Goal: Task Accomplishment & Management: Manage account settings

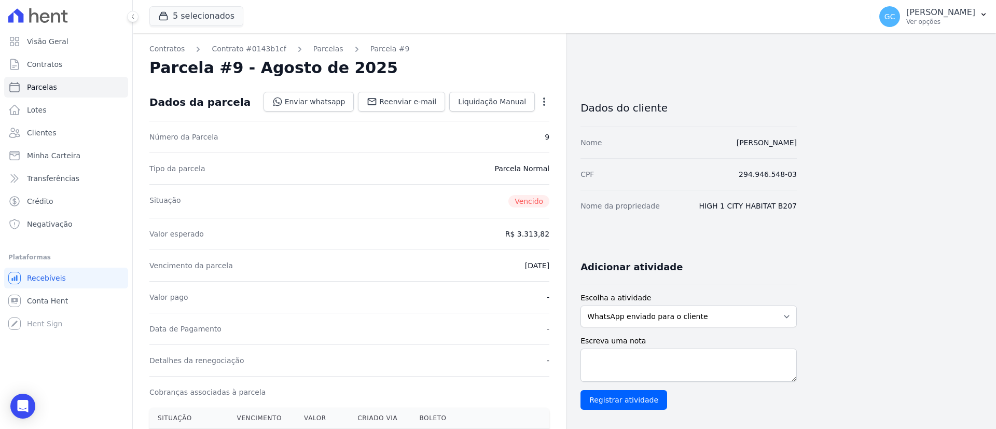
drag, startPoint x: 508, startPoint y: 269, endPoint x: 561, endPoint y: 270, distance: 52.9
copy dd "[DATE]"
click at [34, 87] on span "Parcelas" at bounding box center [42, 87] width 30 height 10
select select
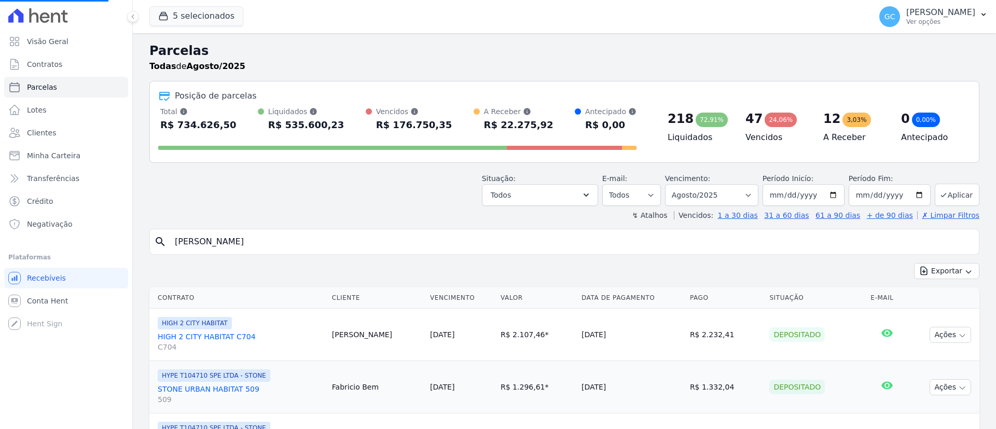
click at [313, 243] on input "[PERSON_NAME]" at bounding box center [572, 241] width 807 height 21
select select
click at [313, 240] on input "search" at bounding box center [572, 241] width 807 height 21
paste input "[PERSON_NAME]"
type input "[PERSON_NAME]"
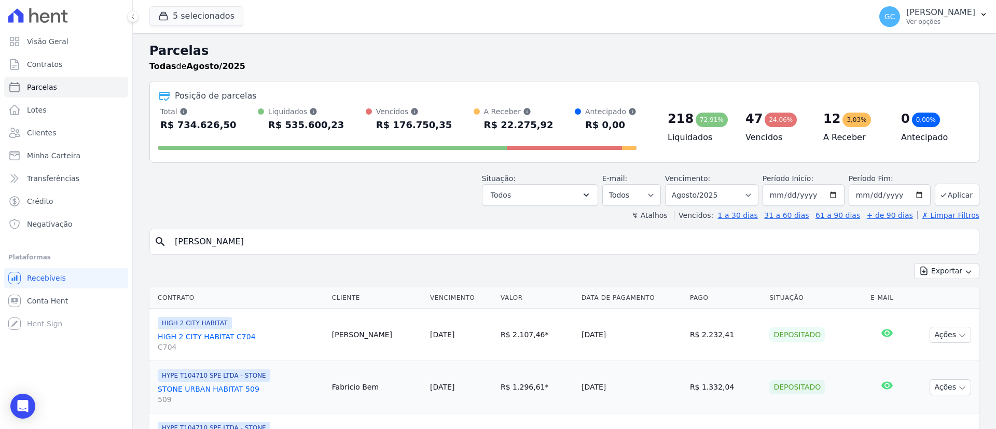
select select
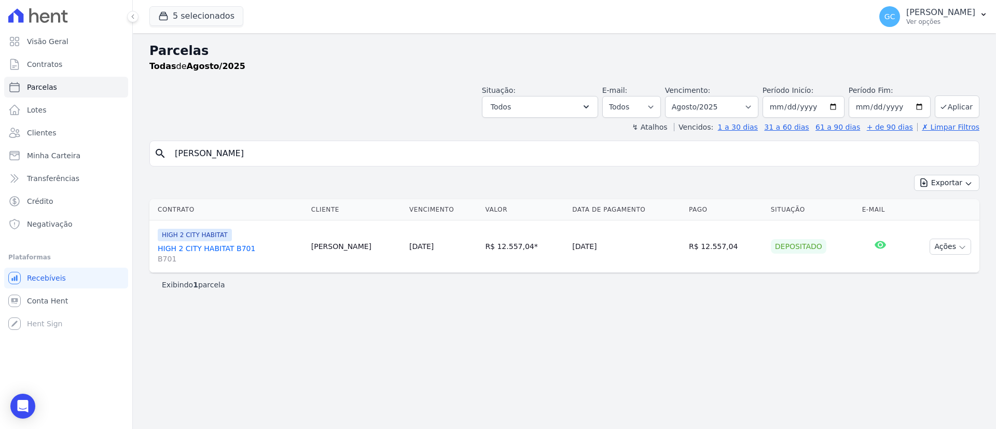
click at [201, 254] on span "B701" at bounding box center [230, 259] width 145 height 10
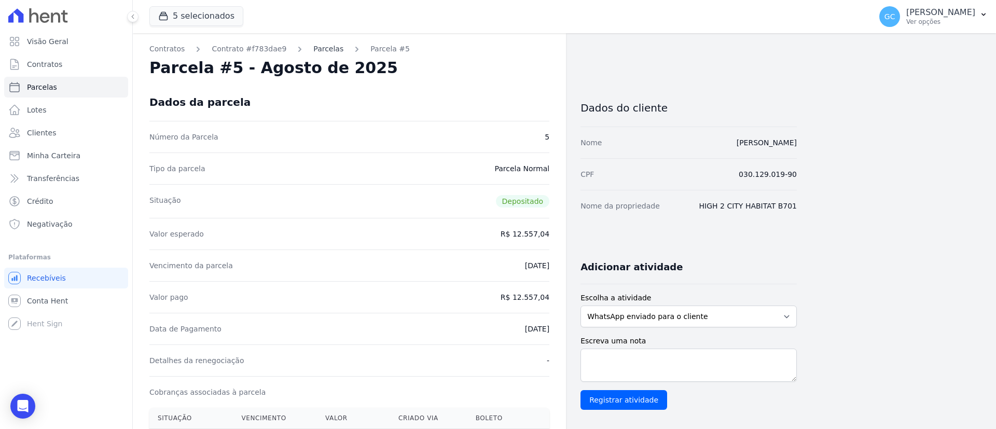
click at [316, 49] on link "Parcelas" at bounding box center [328, 49] width 30 height 11
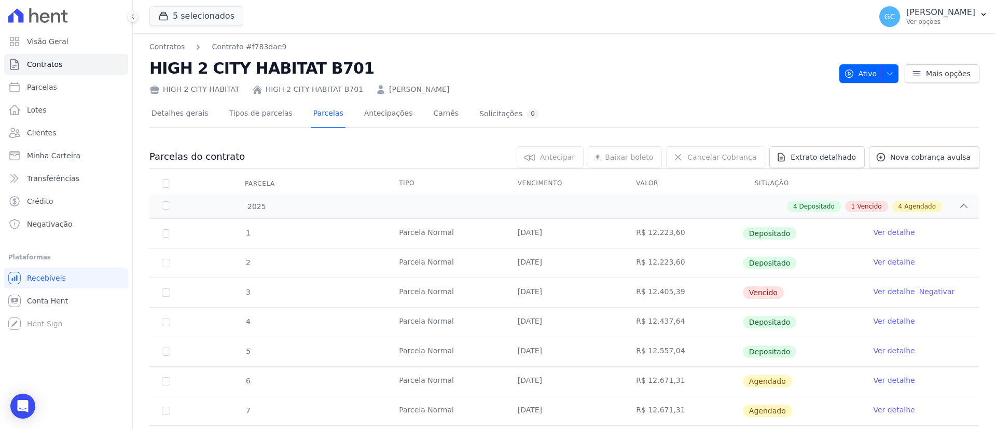
drag, startPoint x: 359, startPoint y: 288, endPoint x: 950, endPoint y: 289, distance: 591.7
click at [950, 289] on tr "3 [GEOGRAPHIC_DATA] [DATE] R$ 12.405,39 [GEOGRAPHIC_DATA] Ver detalhe Negativar" at bounding box center [564, 293] width 830 height 30
click at [875, 293] on link "Ver detalhe" at bounding box center [894, 291] width 42 height 10
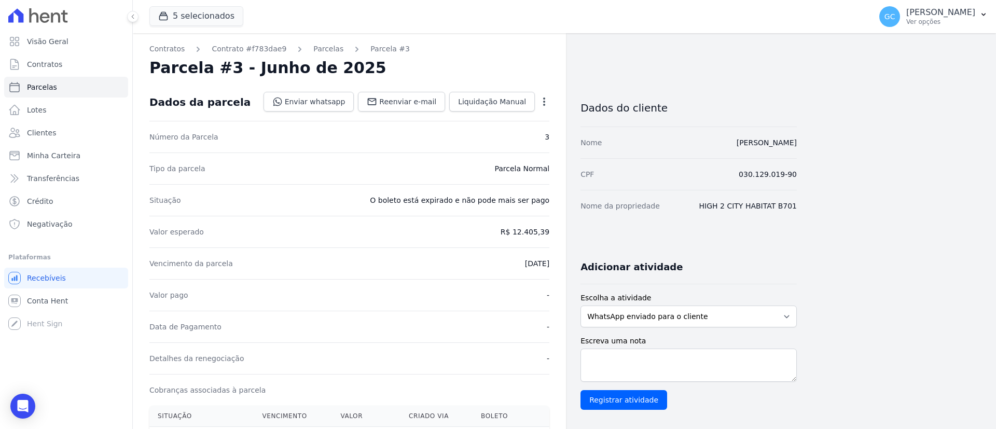
drag, startPoint x: 552, startPoint y: 230, endPoint x: 493, endPoint y: 229, distance: 59.7
click at [541, 102] on icon "button" at bounding box center [544, 102] width 10 height 10
click at [325, 49] on link "Parcelas" at bounding box center [328, 49] width 30 height 11
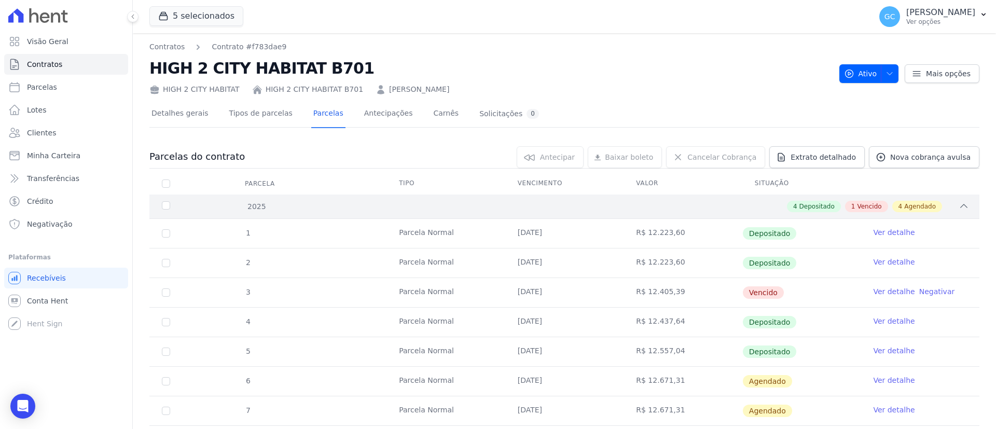
drag, startPoint x: 144, startPoint y: 90, endPoint x: 652, endPoint y: 200, distance: 520.4
click at [493, 89] on div "Contratos Contrato #f783dae9 HIGH 2 CITY HABITAT B701 HIGH 2 CITY HABITAT HIGH …" at bounding box center [565, 286] width 864 height 507
copy div "HIGH 2 CITY HABITAT HIGH 2 CITY HABITAT B701 Fatima Regina Van Helder"
drag, startPoint x: 505, startPoint y: 289, endPoint x: 678, endPoint y: 292, distance: 173.4
click at [678, 292] on tr "3 [GEOGRAPHIC_DATA] [DATE] R$ 12.405,39 [GEOGRAPHIC_DATA] Ver detalhe Negativar" at bounding box center [564, 293] width 830 height 30
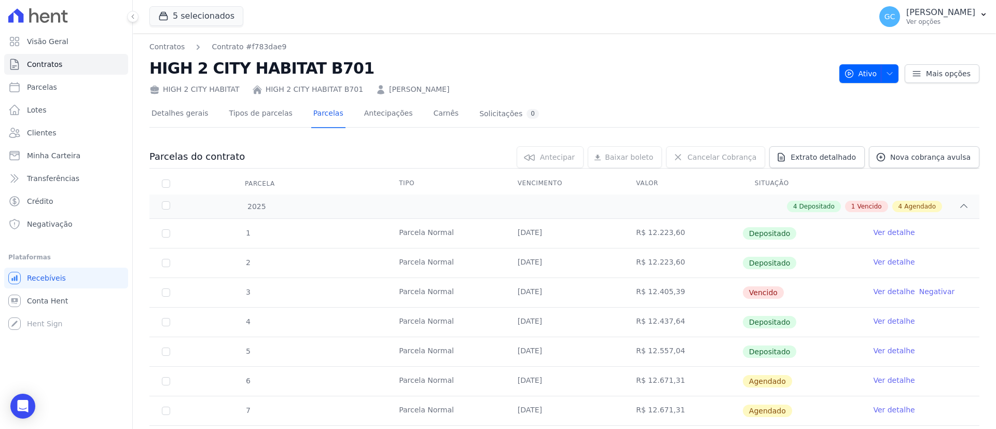
copy tr "[DATE] R$ 12.405,39"
click at [25, 401] on icon "Open Intercom Messenger" at bounding box center [23, 406] width 12 height 13
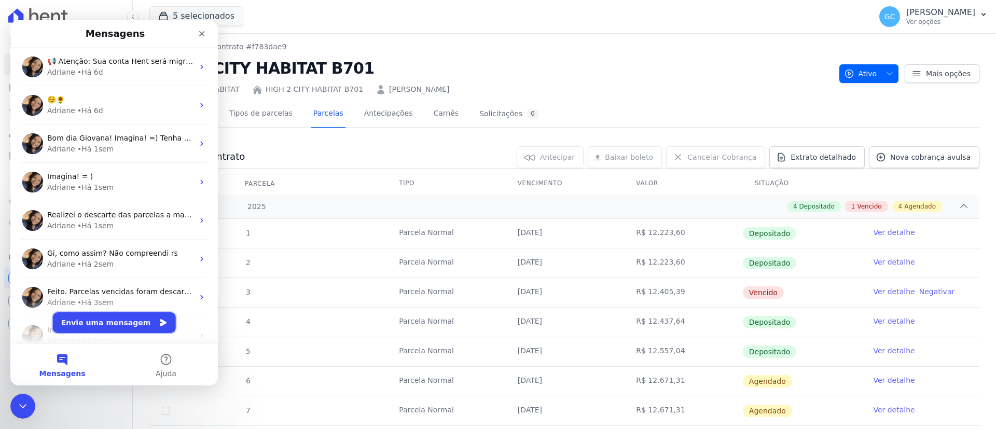
click at [122, 321] on button "Envie uma mensagem" at bounding box center [114, 322] width 123 height 21
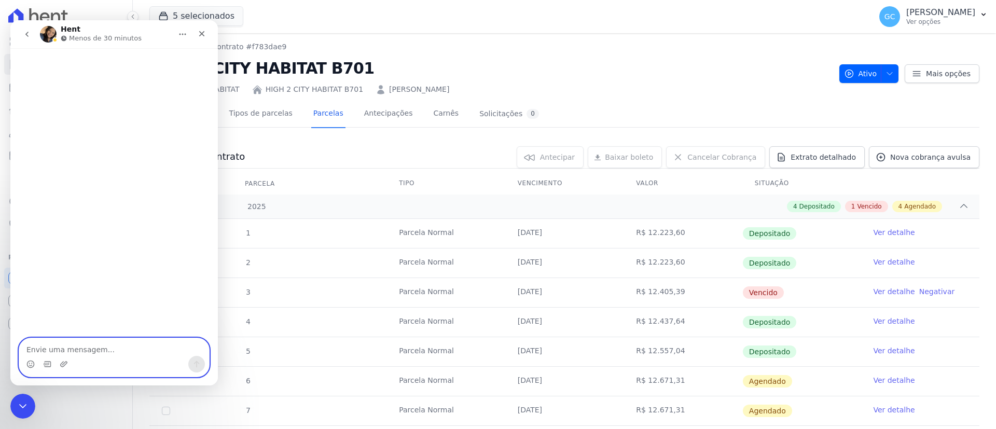
click at [65, 350] on textarea "Envie uma mensagem..." at bounding box center [114, 347] width 190 height 18
type textarea "Olá, bom dia! tudo bem?"
type textarea "P"
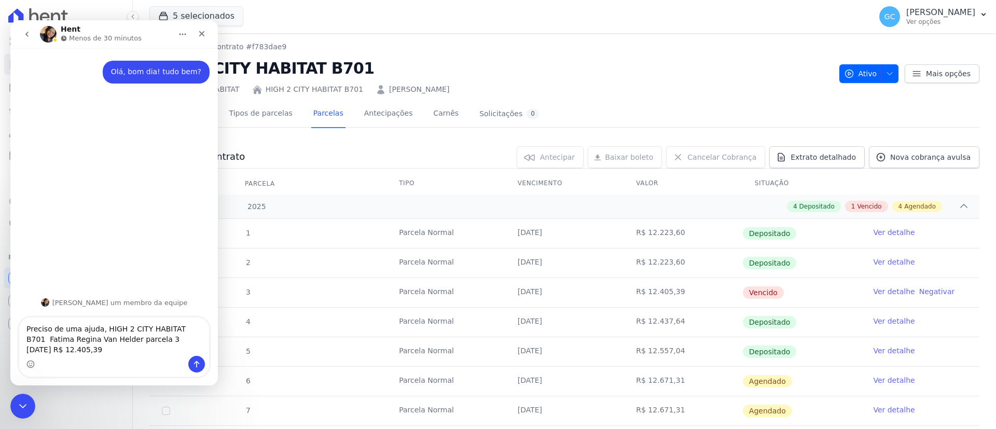
click at [112, 337] on textarea "Preciso de uma ajuda, HIGH 2 CITY HABITAT B701 Fatima Regina Van Helder parcela…" at bounding box center [114, 337] width 190 height 38
drag, startPoint x: 108, startPoint y: 342, endPoint x: 117, endPoint y: 351, distance: 12.8
click at [108, 341] on textarea "Preciso de uma ajuda, HIGH 2 CITY HABITAT B701 Fatima Regina Van Helder parcela…" at bounding box center [114, 337] width 190 height 38
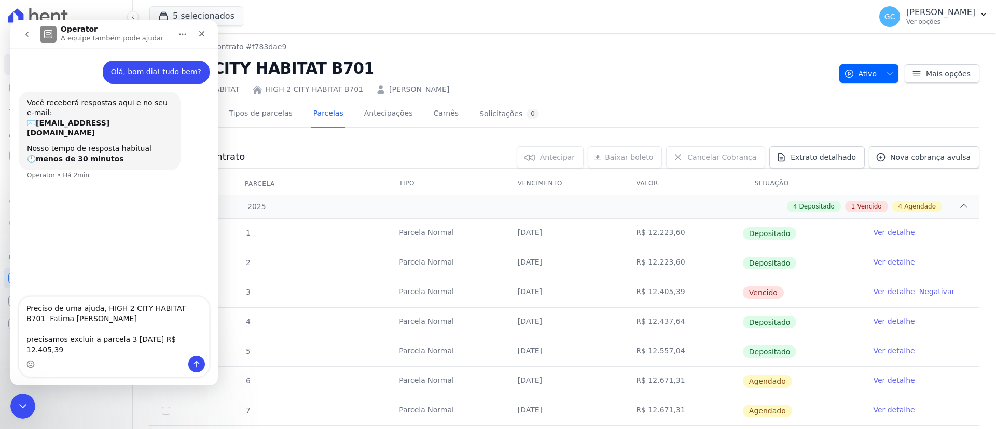
click at [206, 348] on textarea "Preciso de uma ajuda, HIGH 2 CITY HABITAT B701 Fatima [PERSON_NAME] precisamos …" at bounding box center [114, 326] width 190 height 59
type textarea "Preciso de uma ajuda, HIGH 2 CITY HABITAT B701 Fatima [PERSON_NAME] precisamos …"
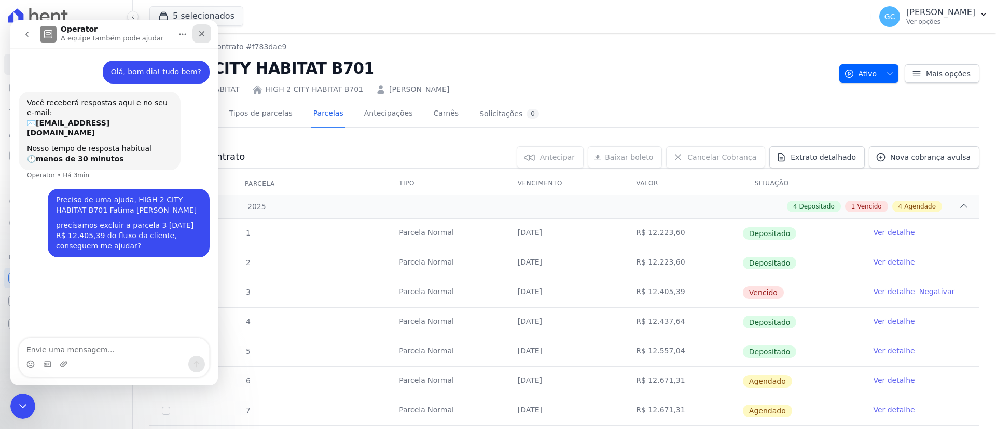
click at [198, 33] on icon "Fechar" at bounding box center [202, 34] width 8 height 8
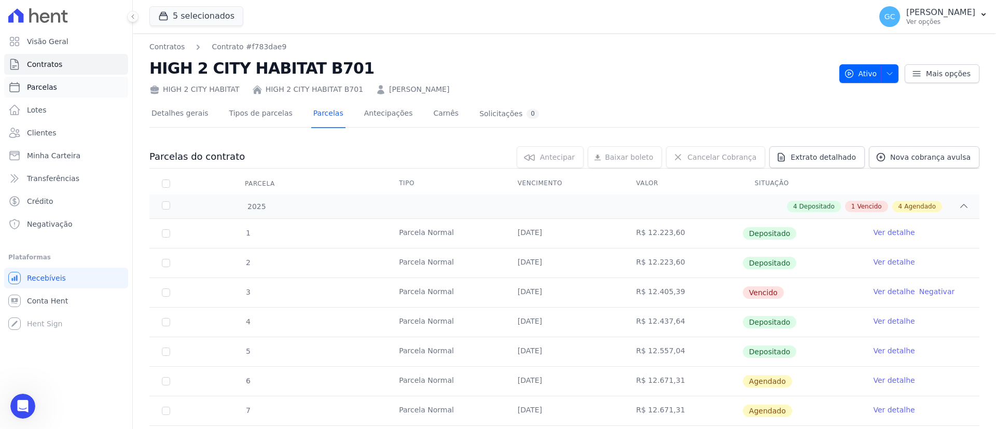
click at [37, 86] on span "Parcelas" at bounding box center [42, 87] width 30 height 10
select select
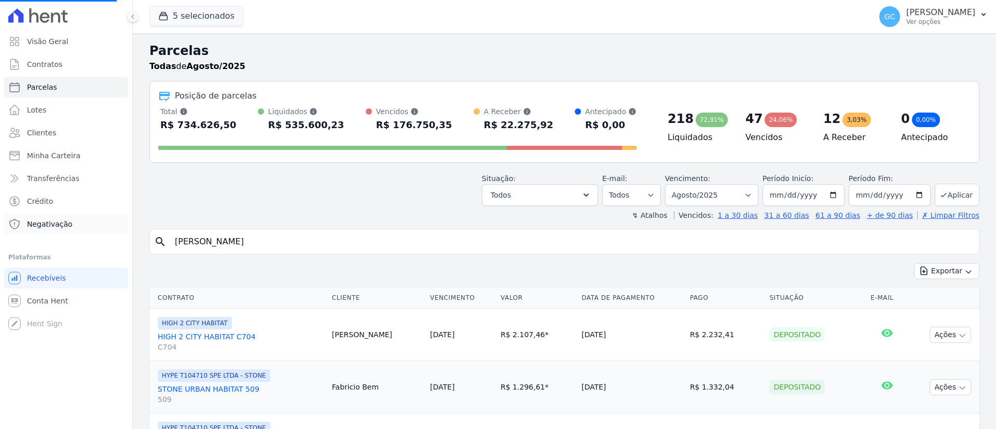
drag, startPoint x: 335, startPoint y: 243, endPoint x: 75, endPoint y: 218, distance: 260.7
click at [77, 220] on div "Visão Geral Contratos [GEOGRAPHIC_DATA] Lotes Clientes Minha Carteira Transferê…" at bounding box center [498, 214] width 996 height 429
paste input "[PERSON_NAME]"
type input "[PERSON_NAME]"
select select
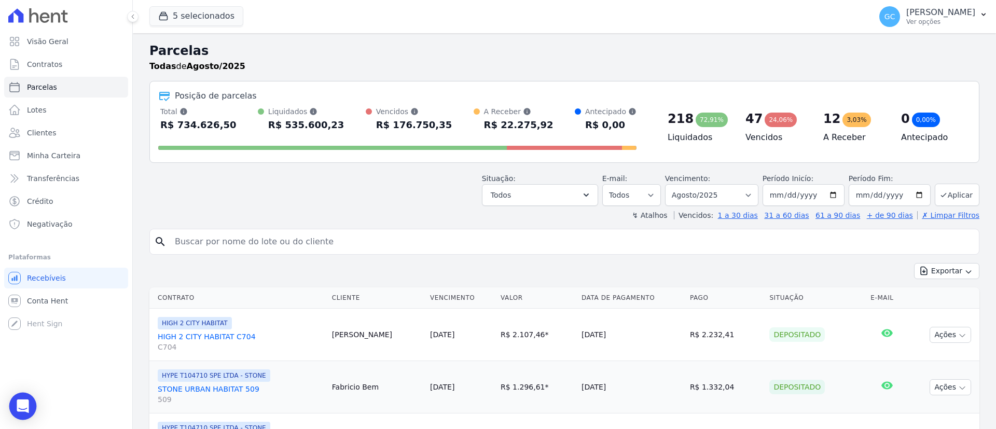
click at [19, 410] on icon "Open Intercom Messenger" at bounding box center [23, 406] width 12 height 13
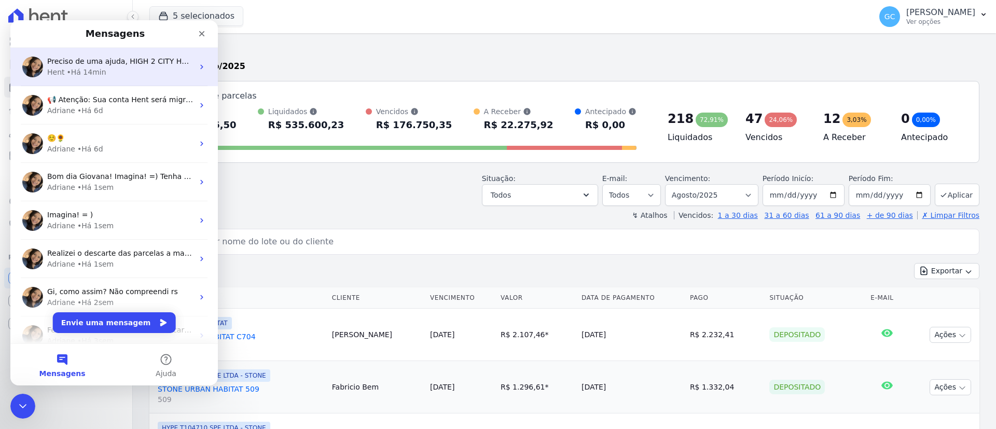
click at [113, 69] on div "Hent • Há 14min" at bounding box center [120, 72] width 146 height 11
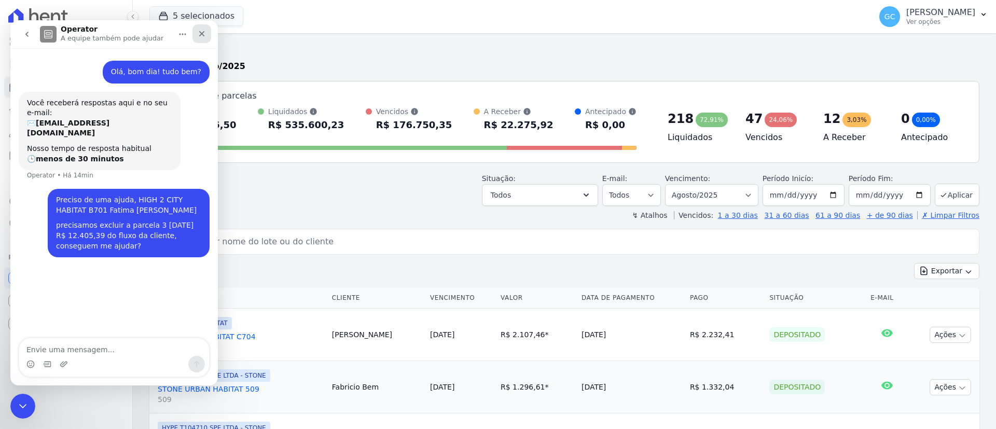
click at [202, 30] on icon "Fechar" at bounding box center [202, 34] width 8 height 8
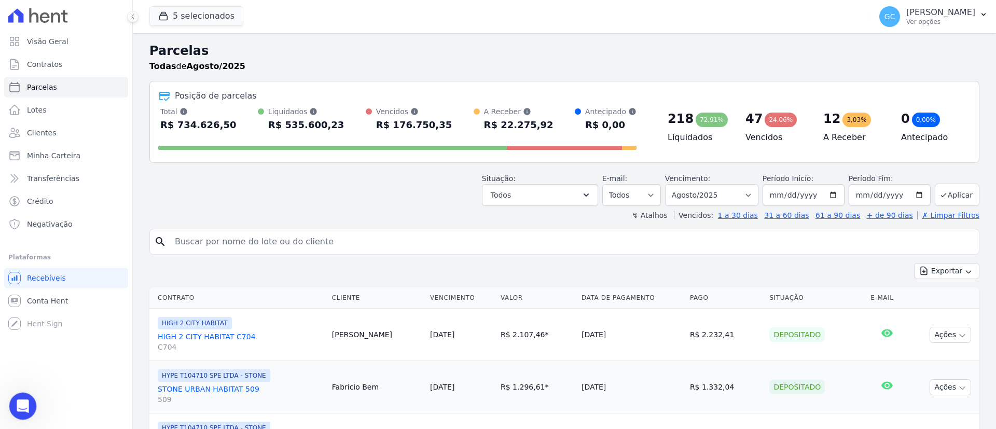
click at [26, 397] on div "Abertura do Messenger da Intercom" at bounding box center [21, 405] width 34 height 34
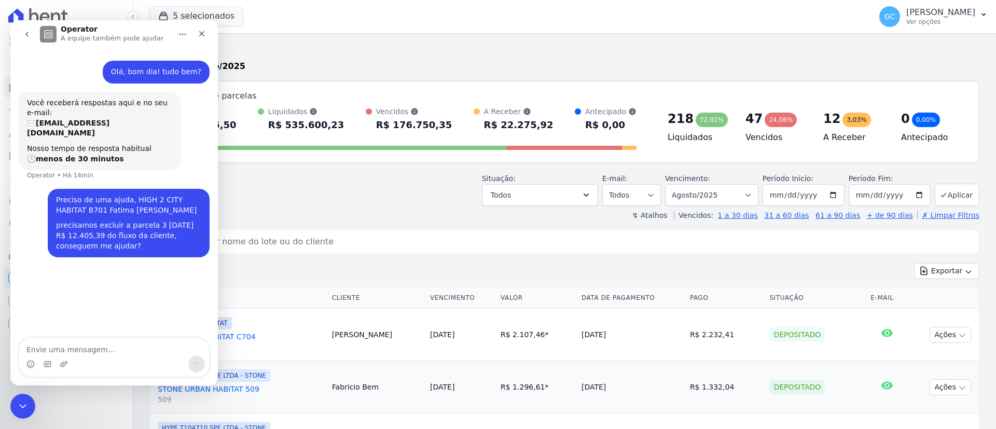
click at [318, 196] on div "Situação: Agendado Em Aberto Pago Processando Cancelado Vencido Transferindo De…" at bounding box center [564, 187] width 830 height 37
click at [205, 33] on icon "Fechar" at bounding box center [202, 34] width 8 height 8
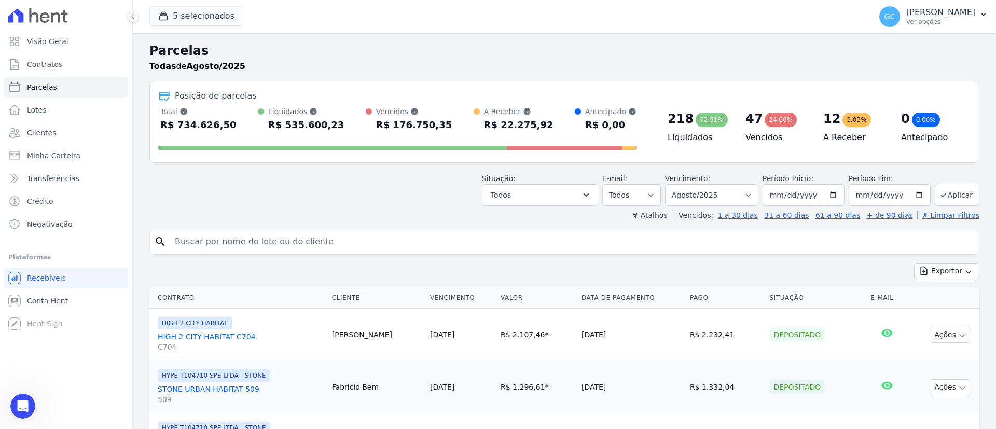
click at [364, 240] on input "search" at bounding box center [572, 241] width 807 height 21
type input "[PERSON_NAME]"
select select
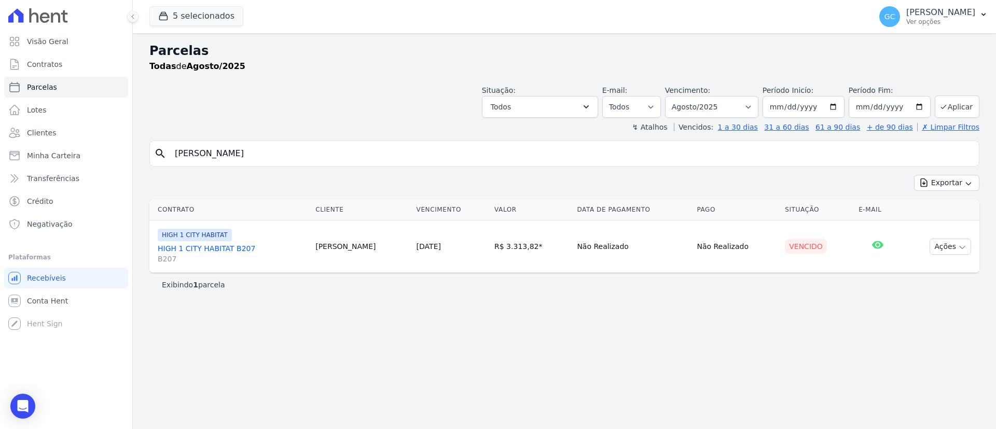
click at [233, 247] on link "HIGH 1 CITY HABITAT B207 B207" at bounding box center [232, 253] width 149 height 21
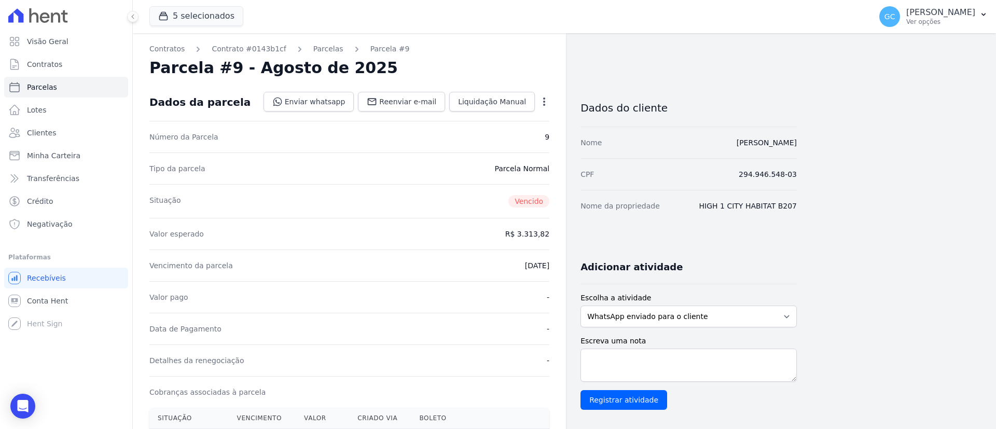
click at [547, 103] on icon "button" at bounding box center [544, 102] width 10 height 10
click at [497, 121] on link "Alterar" at bounding box center [499, 115] width 91 height 19
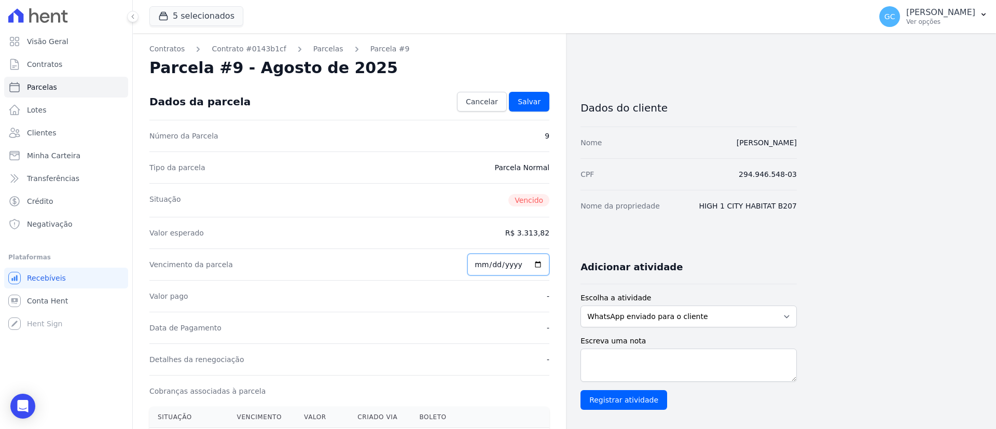
click at [538, 263] on input "[DATE]" at bounding box center [509, 265] width 82 height 22
type input "[DATE]"
drag, startPoint x: 536, startPoint y: 98, endPoint x: 542, endPoint y: 116, distance: 19.2
click at [536, 97] on span "Salvar" at bounding box center [529, 102] width 23 height 10
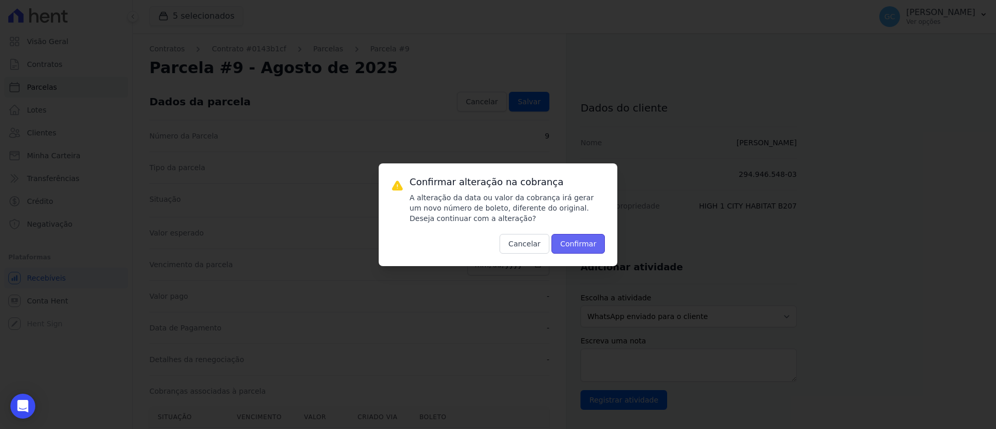
click at [582, 250] on button "Confirmar" at bounding box center [579, 244] width 54 height 20
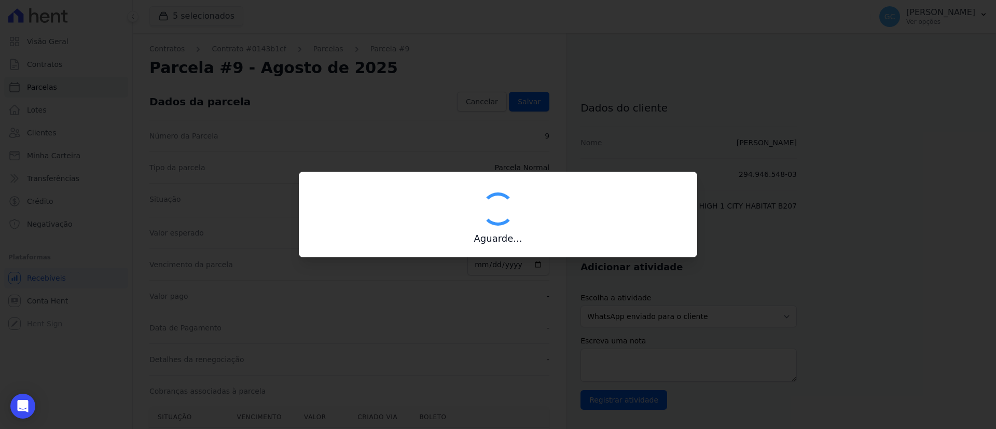
type input "00190000090335103300000642295174211740000331382"
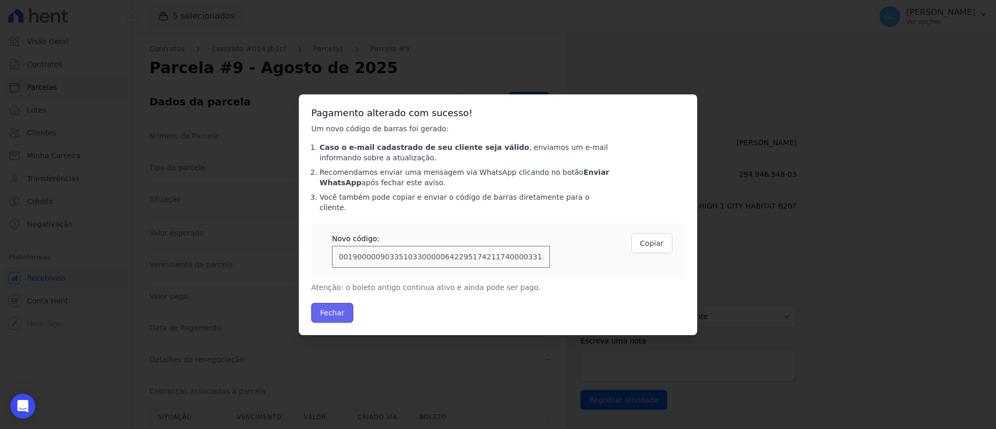
click at [337, 310] on button "Fechar" at bounding box center [332, 313] width 42 height 20
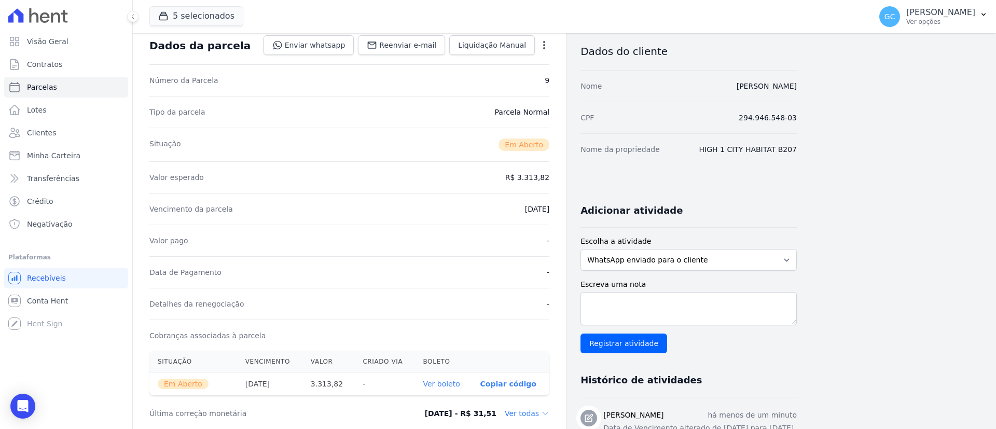
scroll to position [311, 0]
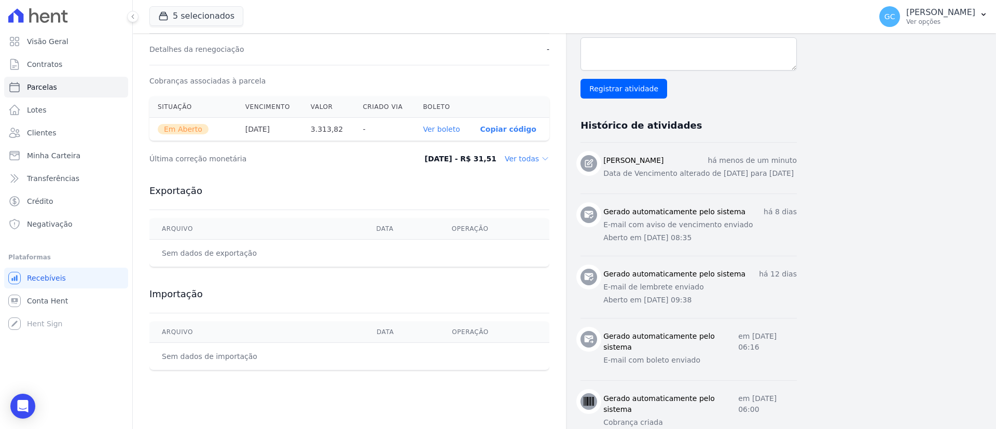
click at [442, 131] on link "Ver boleto" at bounding box center [441, 129] width 37 height 8
